Goal: Find specific page/section: Find specific page/section

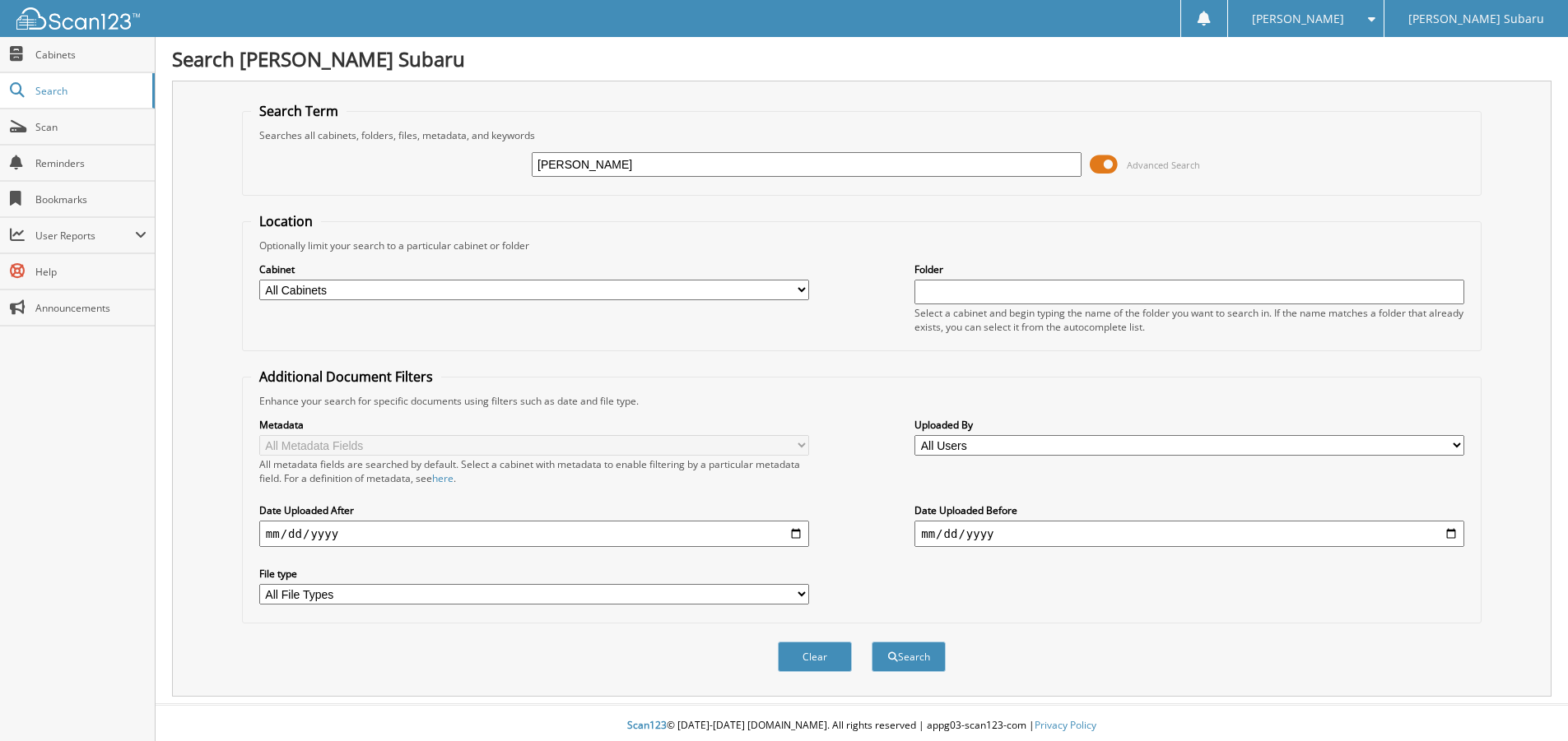
type input "[PERSON_NAME]"
click at [871, 642] on button "Search" at bounding box center [908, 657] width 74 height 31
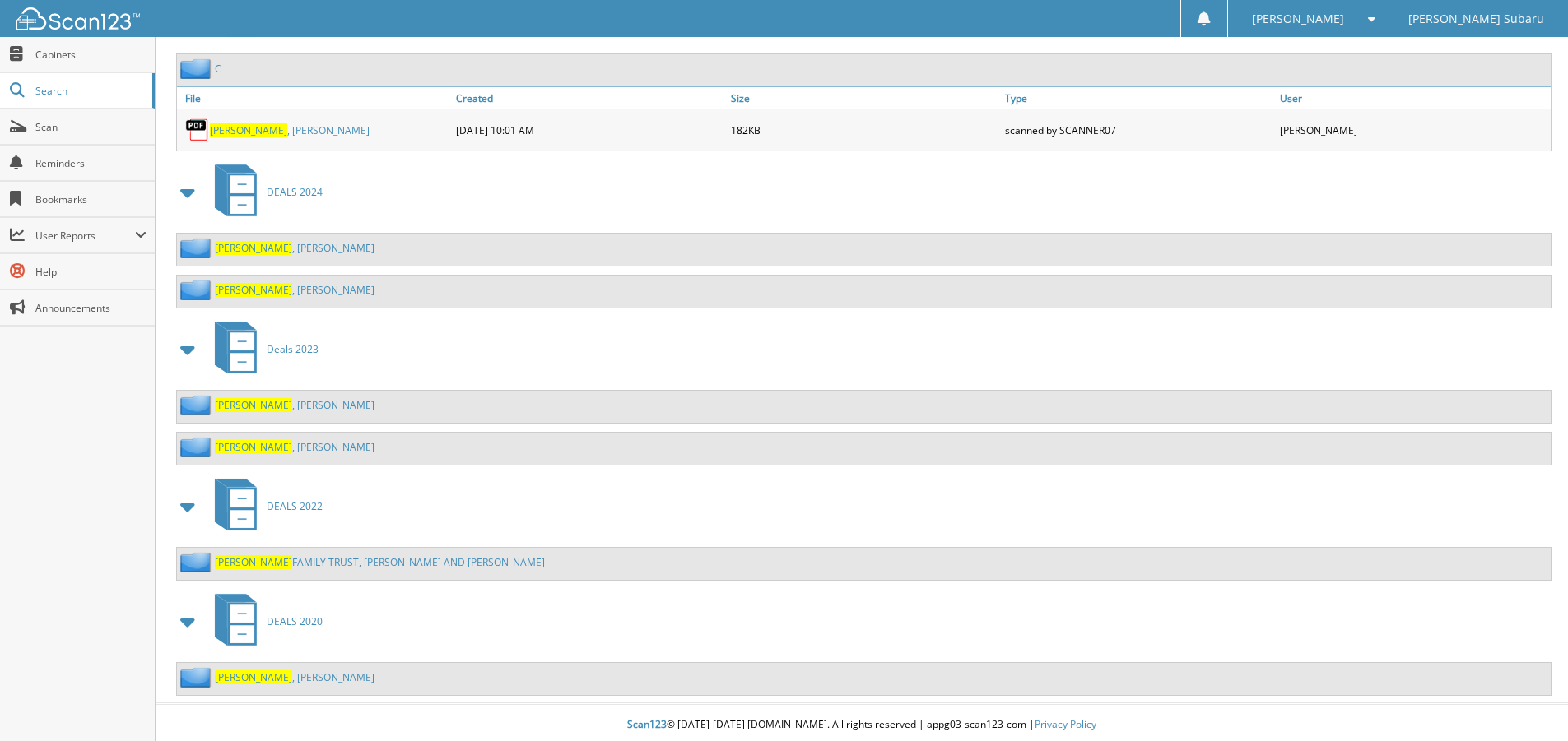
scroll to position [2184, 0]
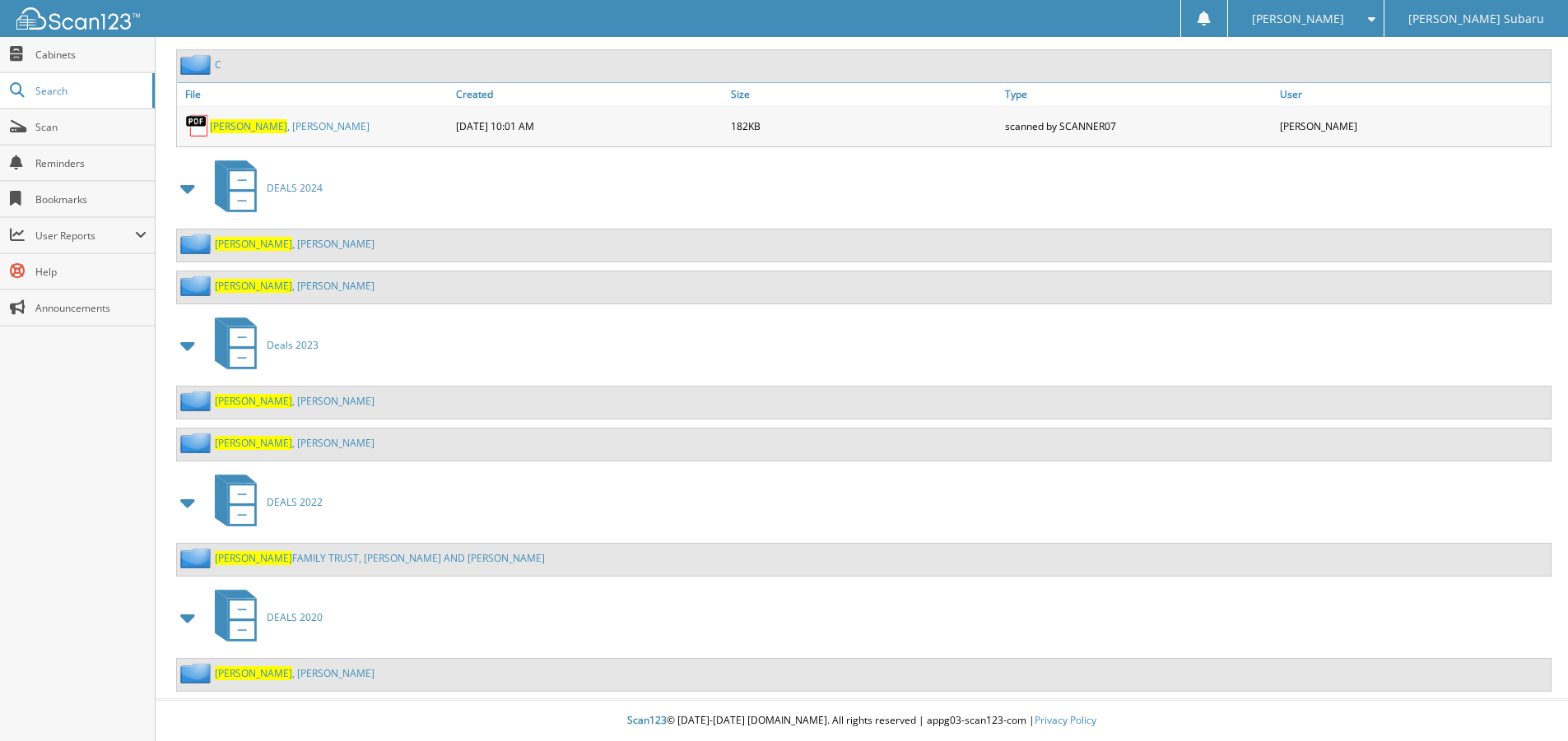
click at [283, 245] on link "[PERSON_NAME]" at bounding box center [294, 244] width 160 height 14
